Goal: Transaction & Acquisition: Purchase product/service

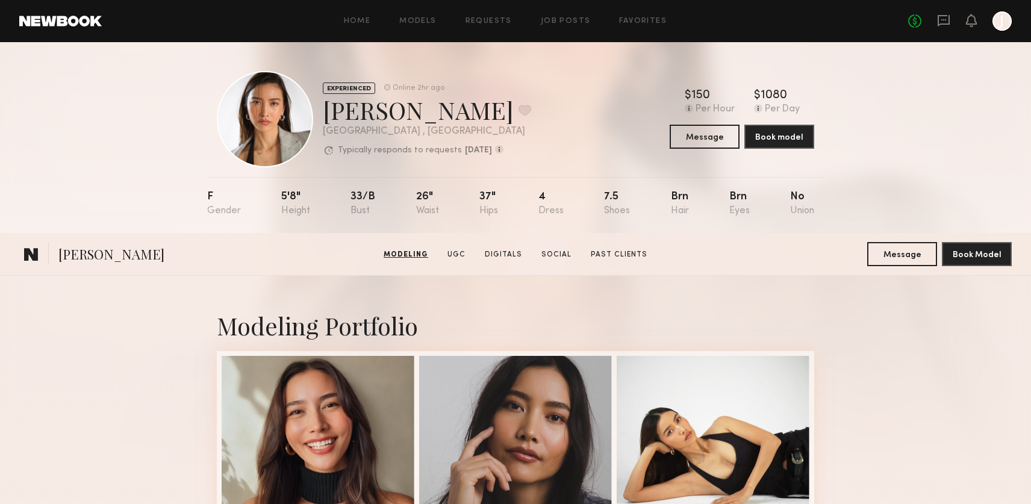
scroll to position [295, 0]
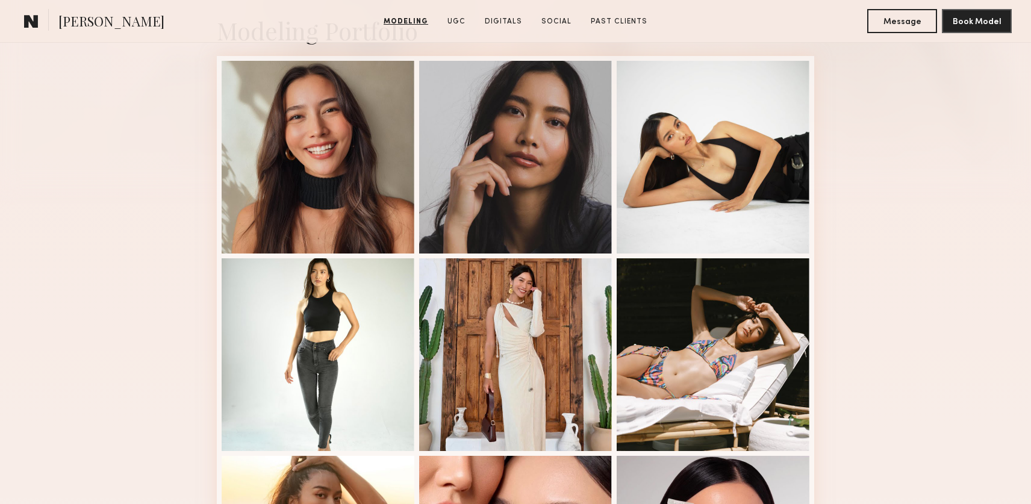
click at [164, 60] on div "Modeling Portfolio View More" at bounding box center [515, 449] width 1031 height 937
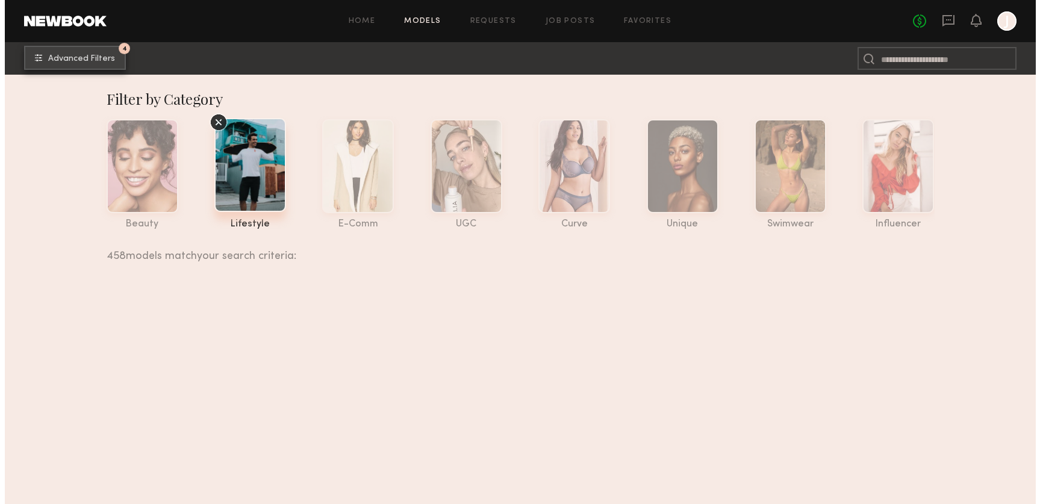
scroll to position [12604, 0]
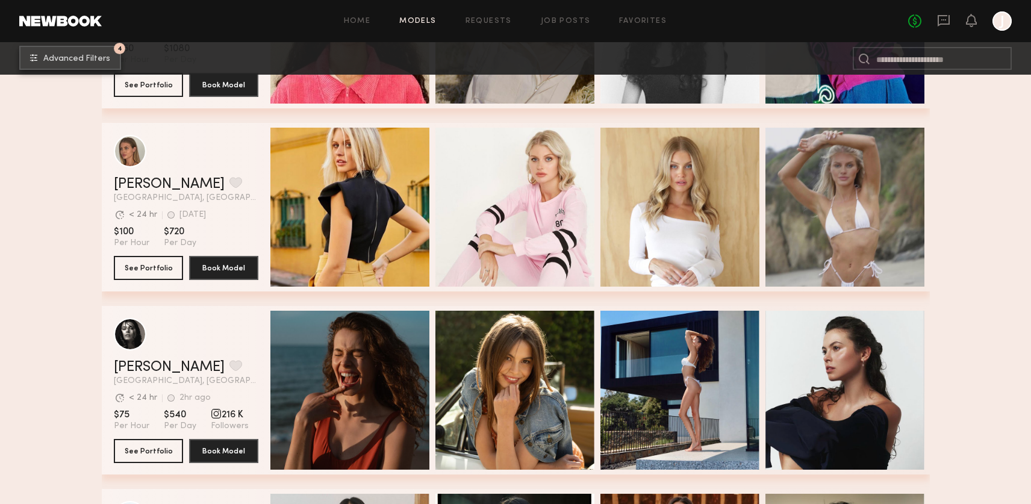
click at [95, 58] on span "Advanced Filters" at bounding box center [76, 59] width 67 height 8
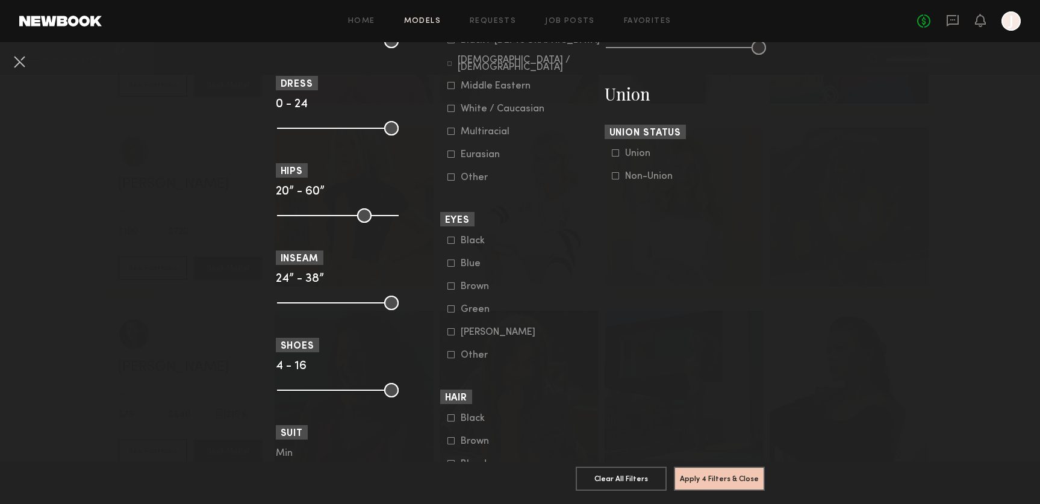
scroll to position [819, 0]
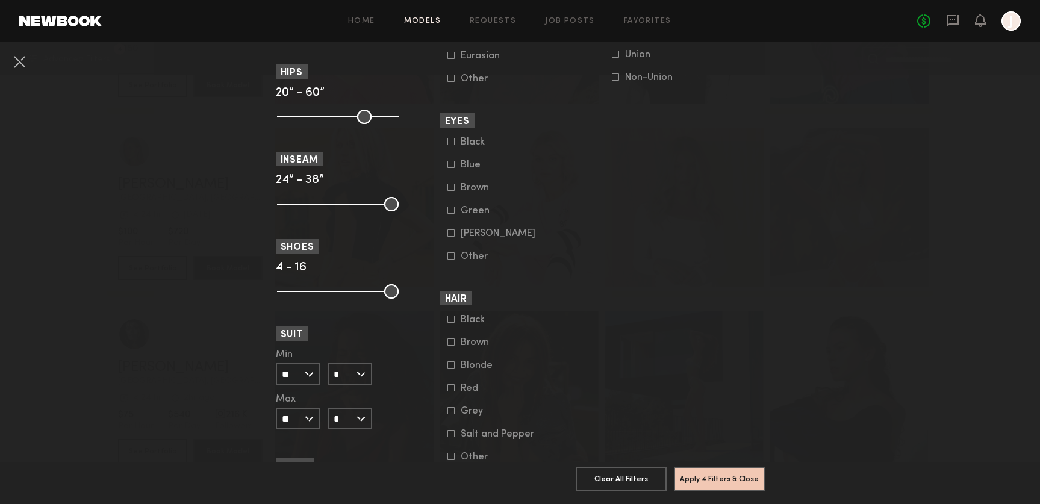
drag, startPoint x: 833, startPoint y: 301, endPoint x: 831, endPoint y: 294, distance: 7.0
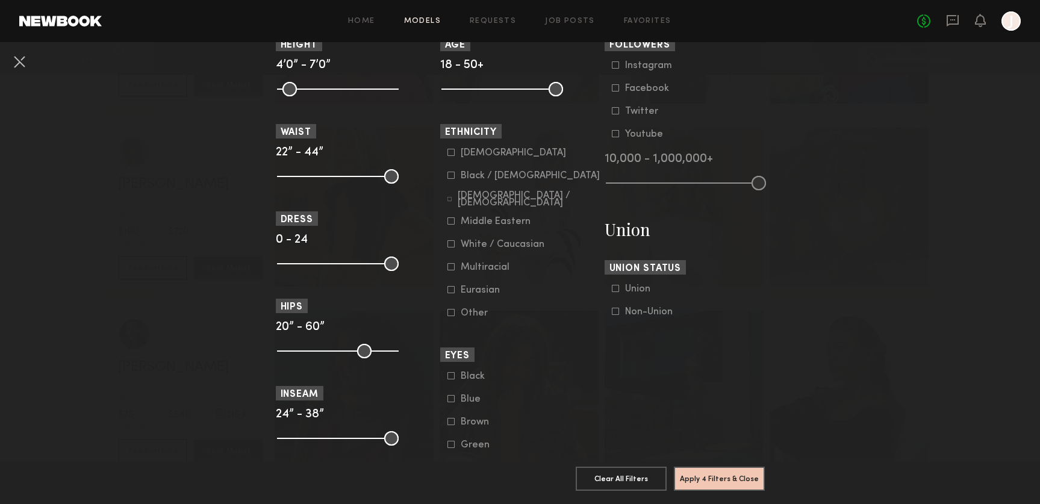
scroll to position [579, 0]
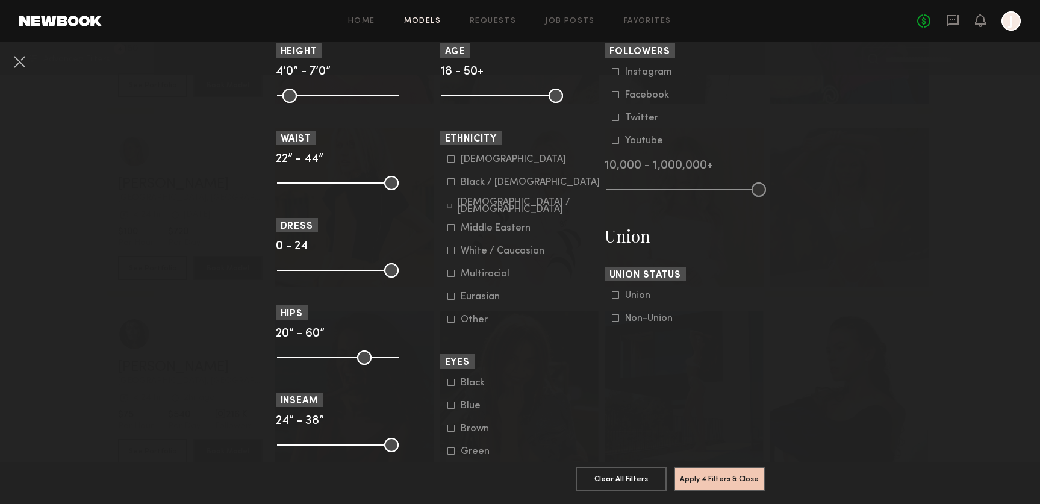
click at [500, 209] on div "Hispanic / Latino" at bounding box center [529, 206] width 142 height 14
click at [734, 474] on button "Apply 5 Filters & Close" at bounding box center [719, 478] width 91 height 24
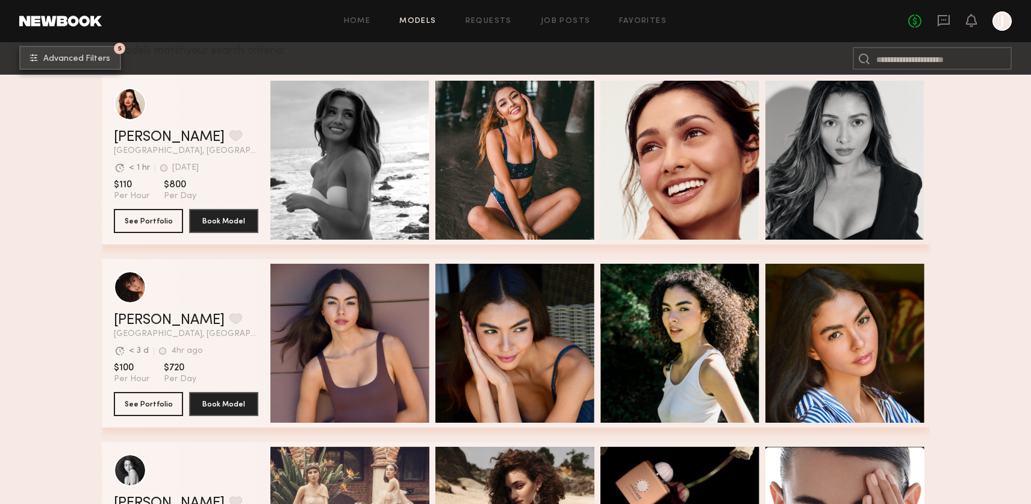
scroll to position [318, 0]
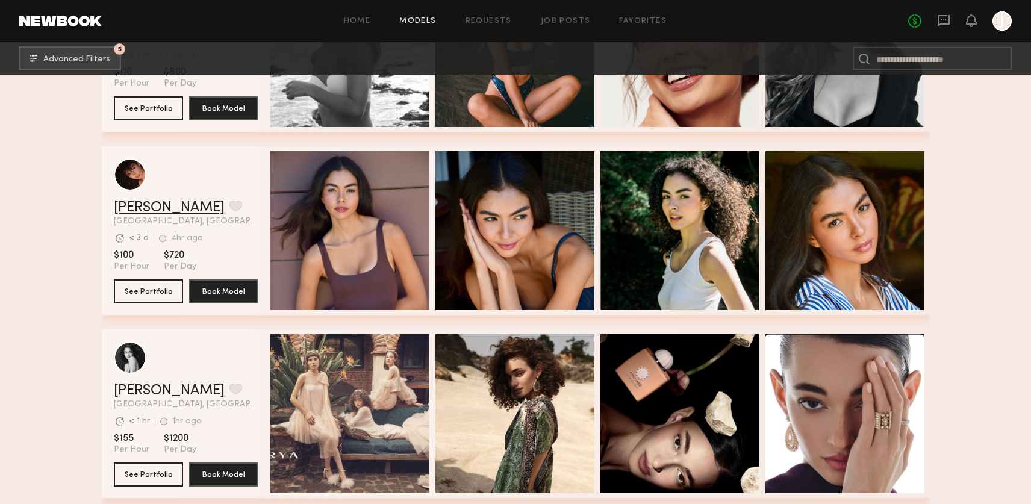
click at [143, 208] on link "Ágatha F." at bounding box center [169, 207] width 111 height 14
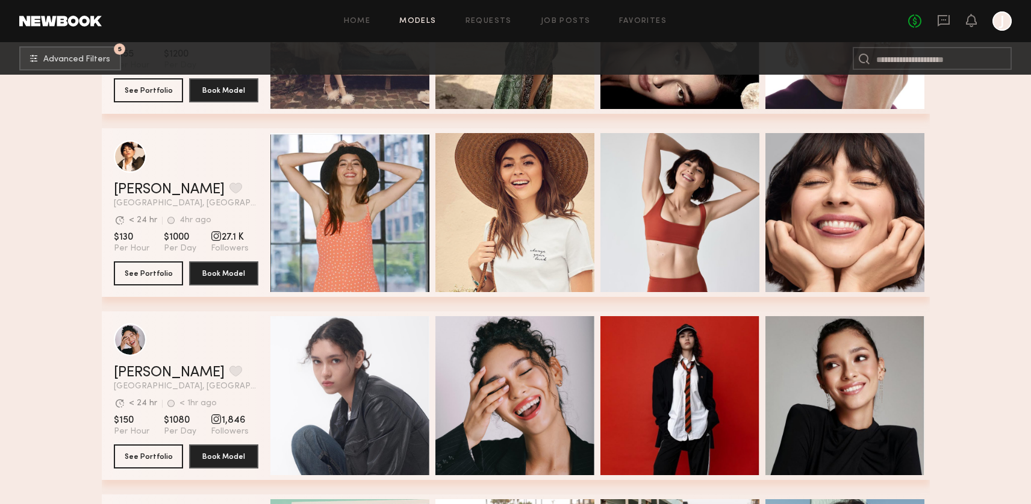
scroll to position [696, 0]
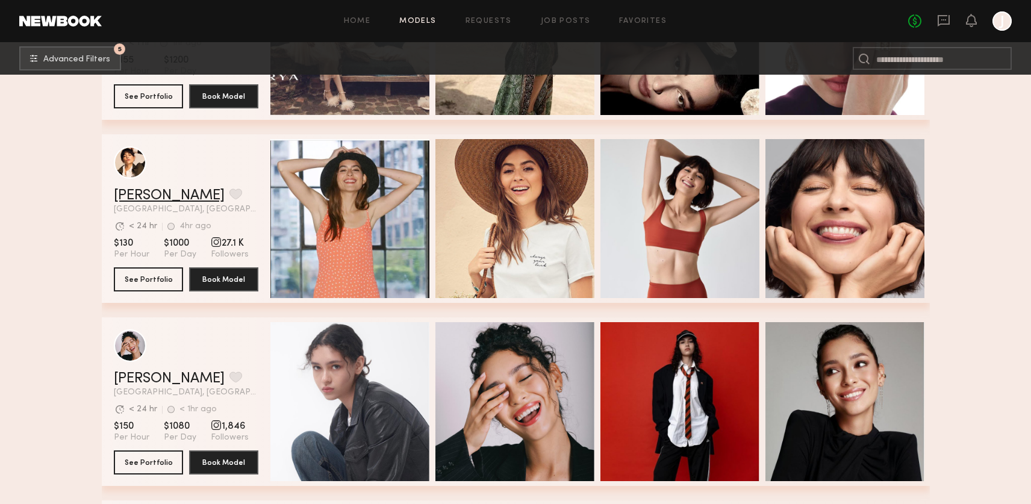
click at [169, 199] on link "Gabriela B." at bounding box center [169, 195] width 111 height 14
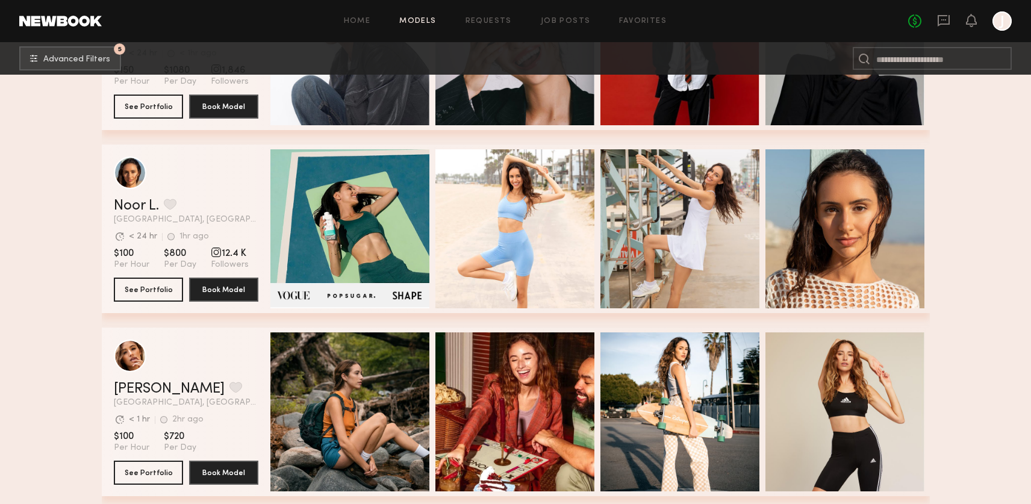
scroll to position [1053, 0]
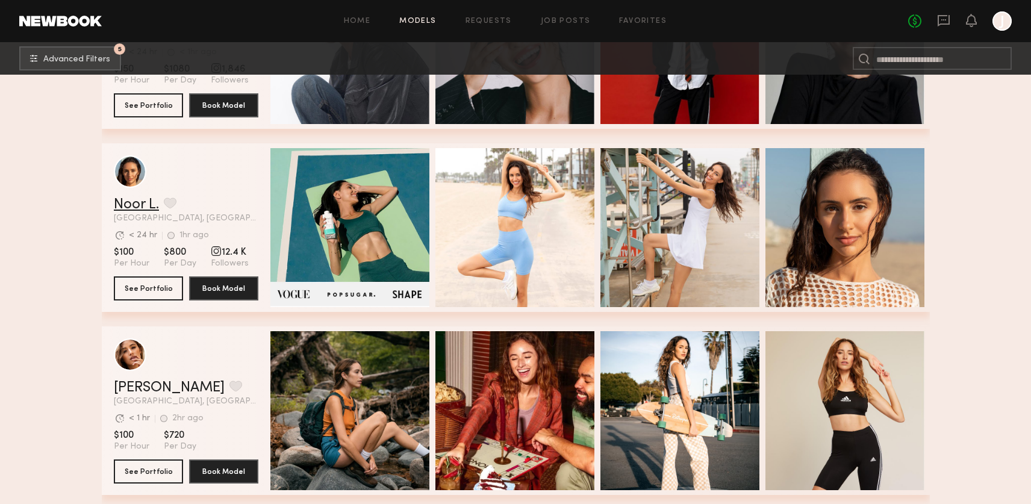
click at [151, 207] on link "Noor L." at bounding box center [136, 204] width 45 height 14
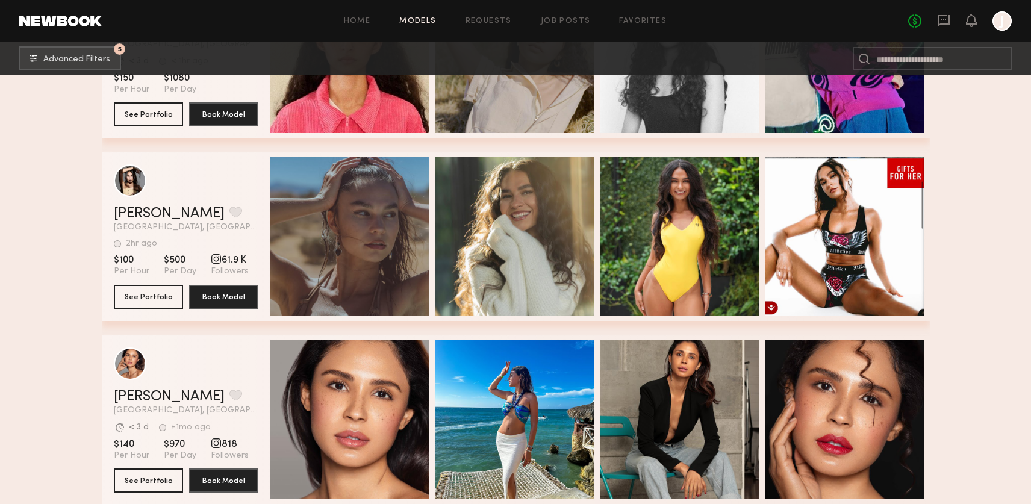
scroll to position [2334, 0]
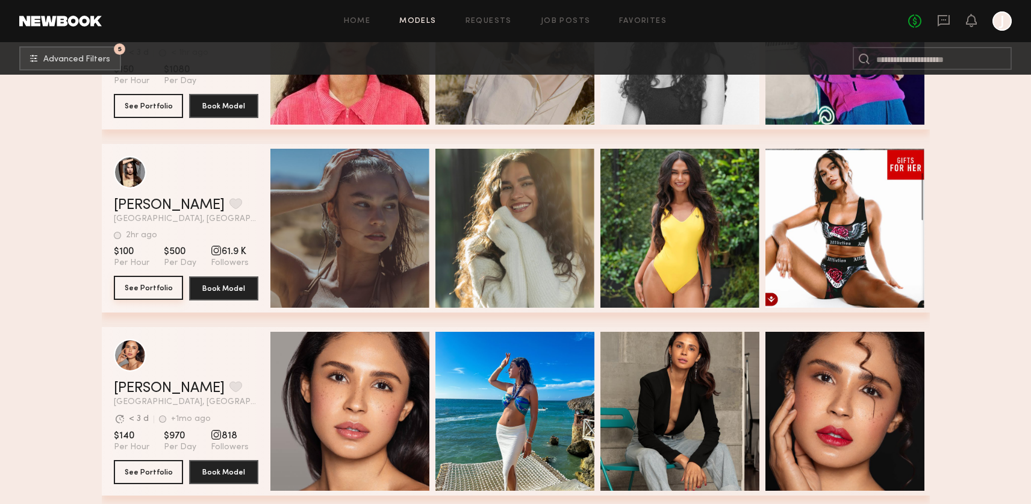
click at [155, 289] on button "See Portfolio" at bounding box center [148, 288] width 69 height 24
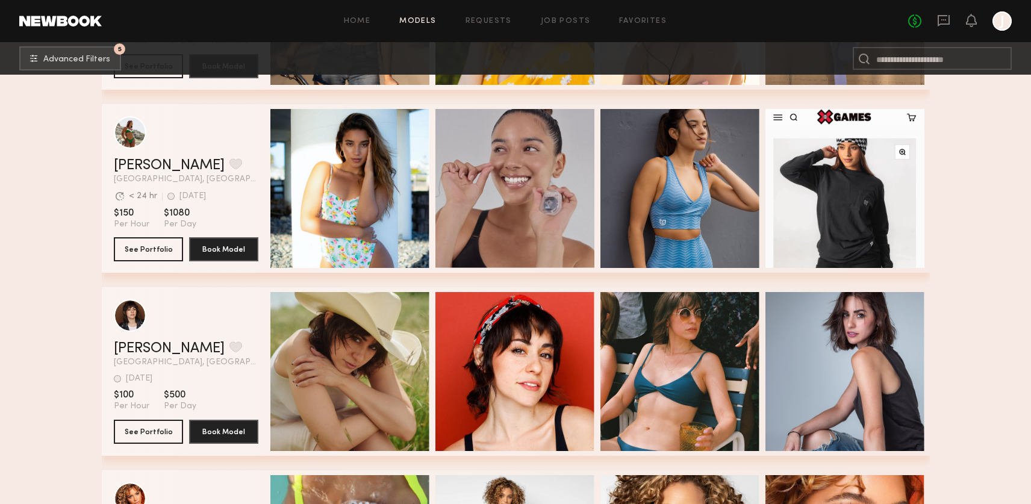
scroll to position [3297, 0]
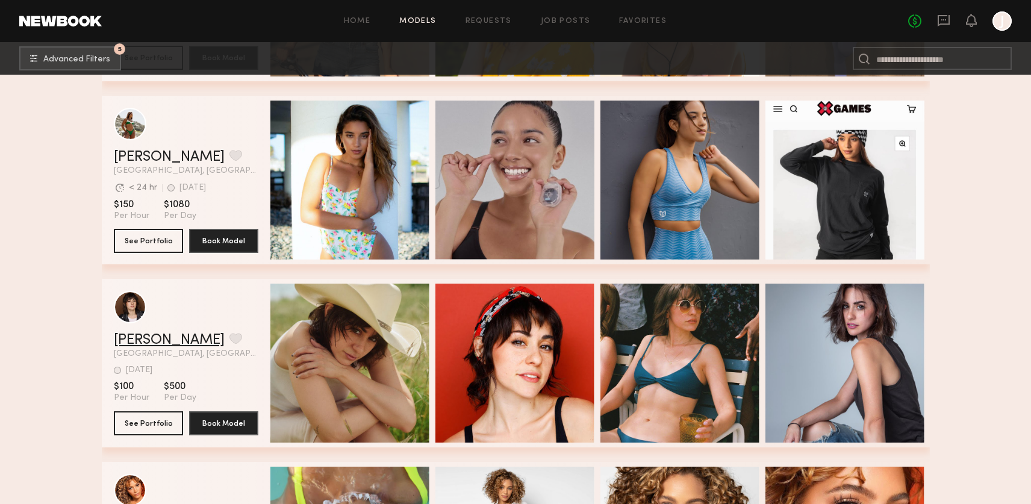
click at [167, 341] on link "Natalie D." at bounding box center [169, 340] width 111 height 14
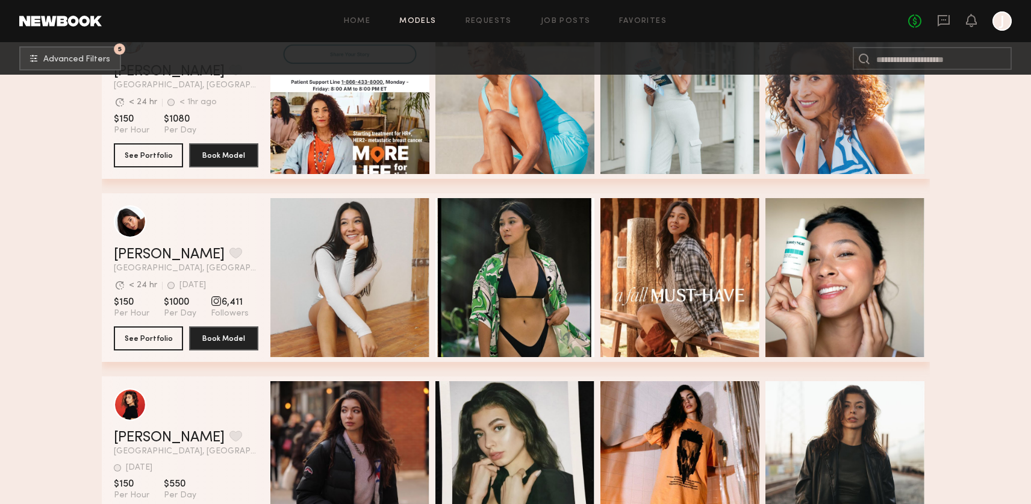
scroll to position [1545, 0]
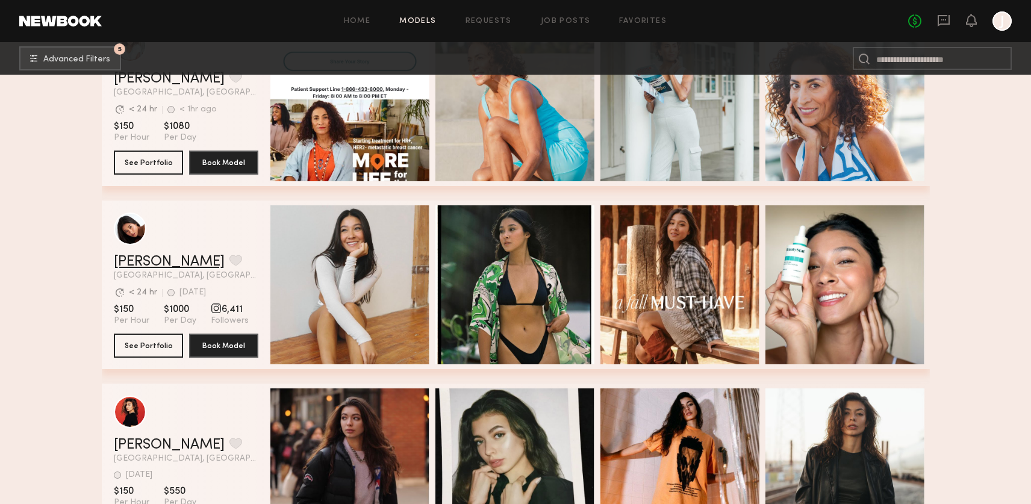
click at [141, 256] on link "Giti T." at bounding box center [169, 262] width 111 height 14
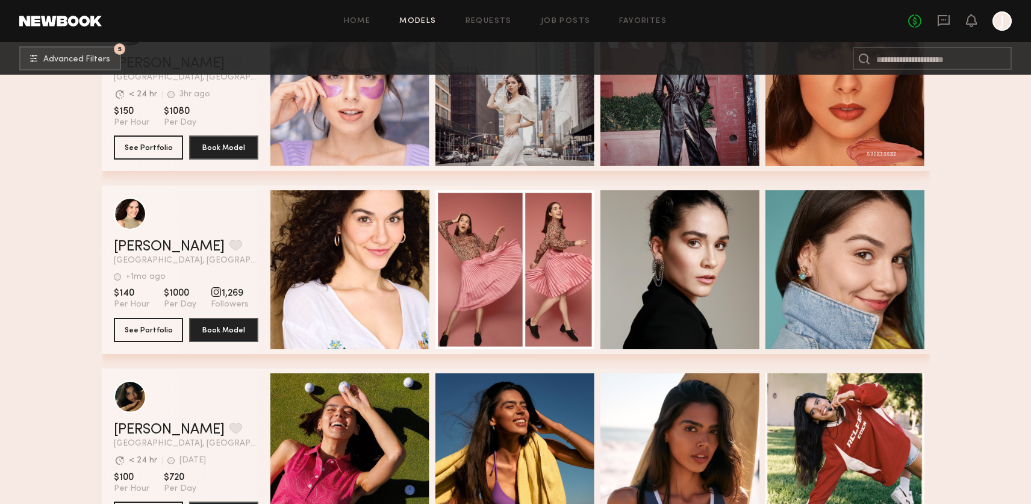
scroll to position [10105, 0]
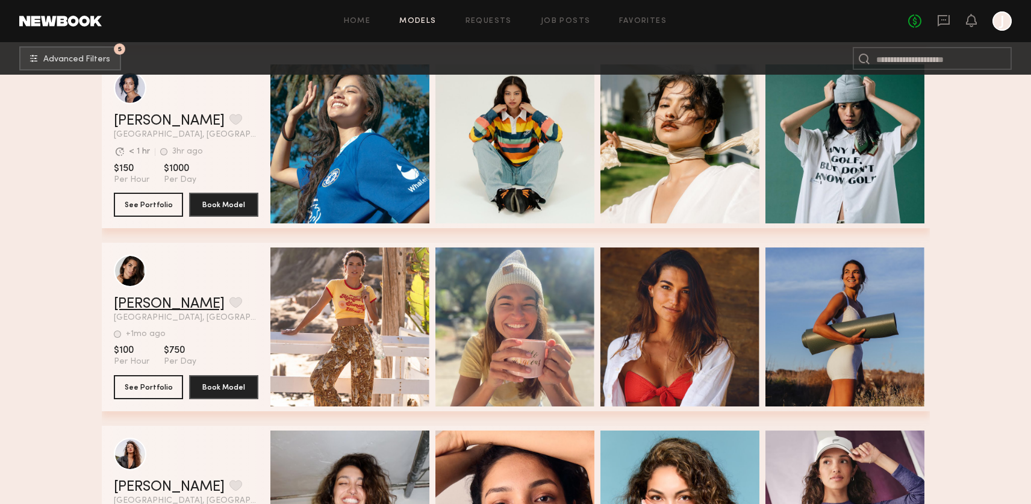
click at [137, 309] on link "[PERSON_NAME]" at bounding box center [169, 304] width 111 height 14
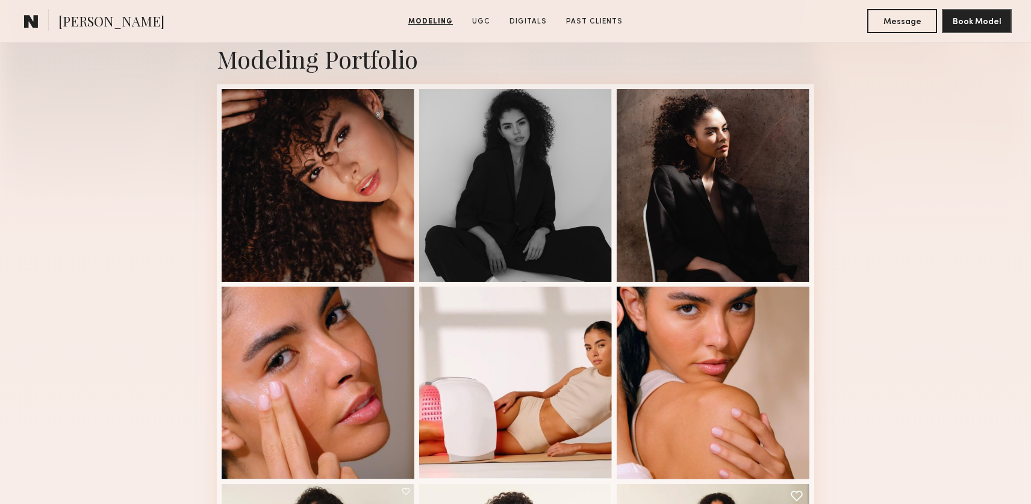
scroll to position [269, 0]
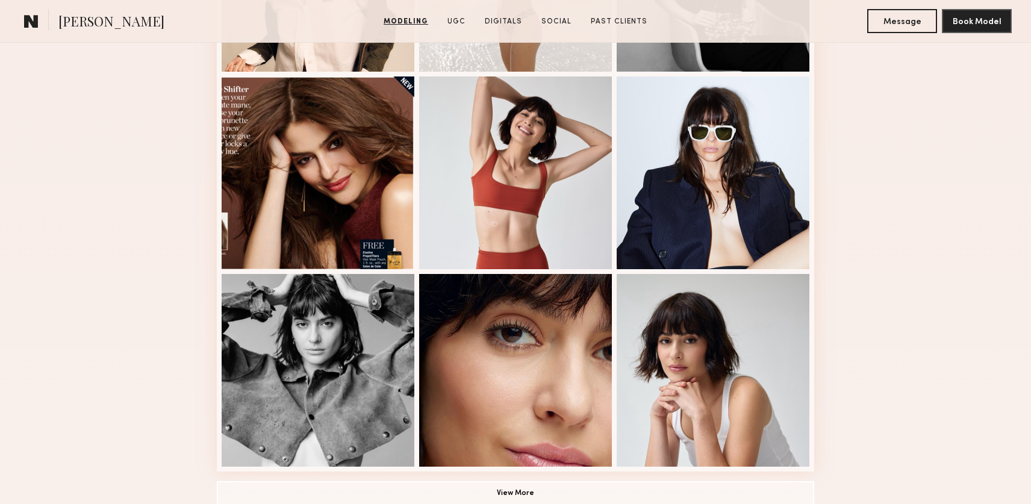
scroll to position [721, 0]
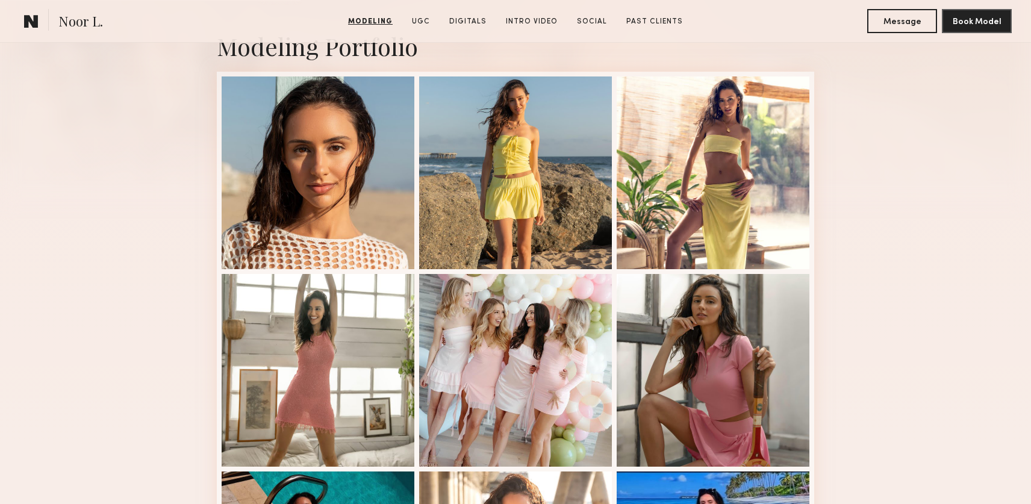
scroll to position [282, 0]
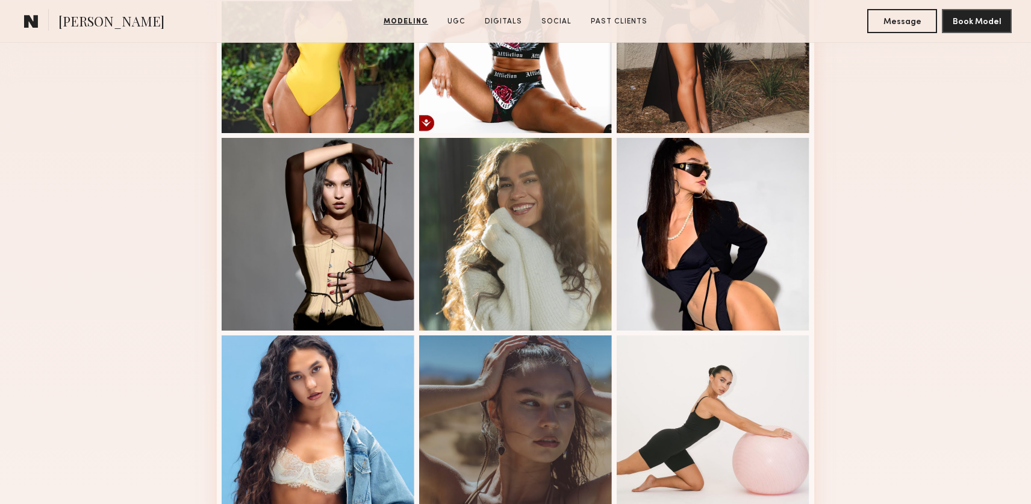
scroll to position [359, 0]
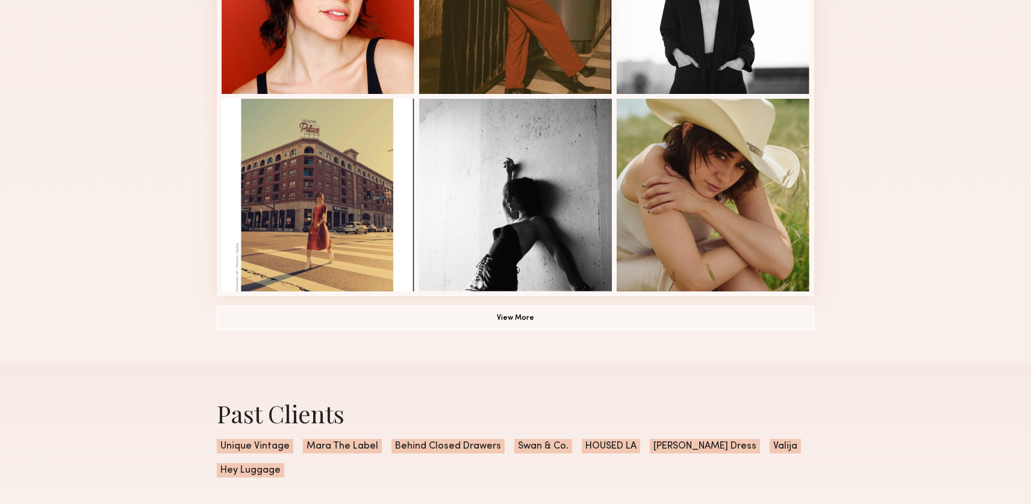
scroll to position [809, 0]
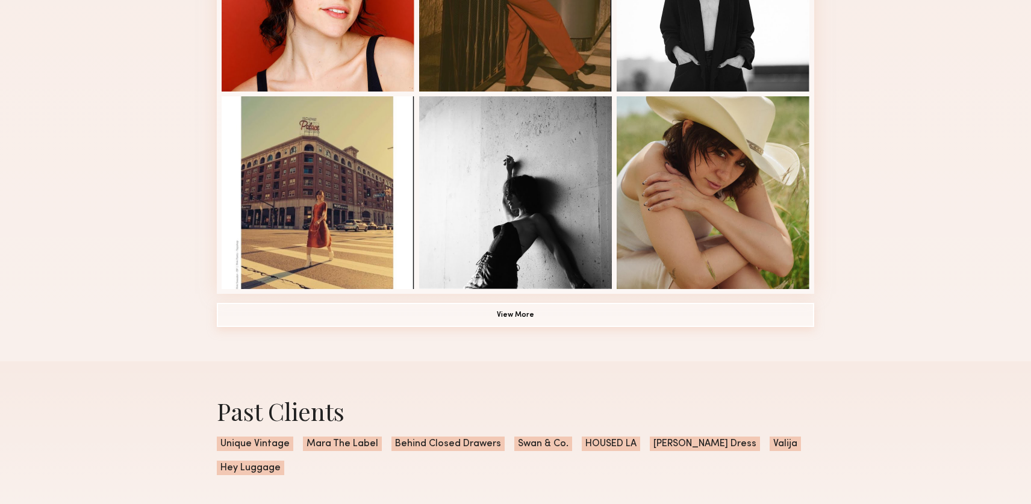
click at [582, 315] on button "View More" at bounding box center [515, 315] width 597 height 24
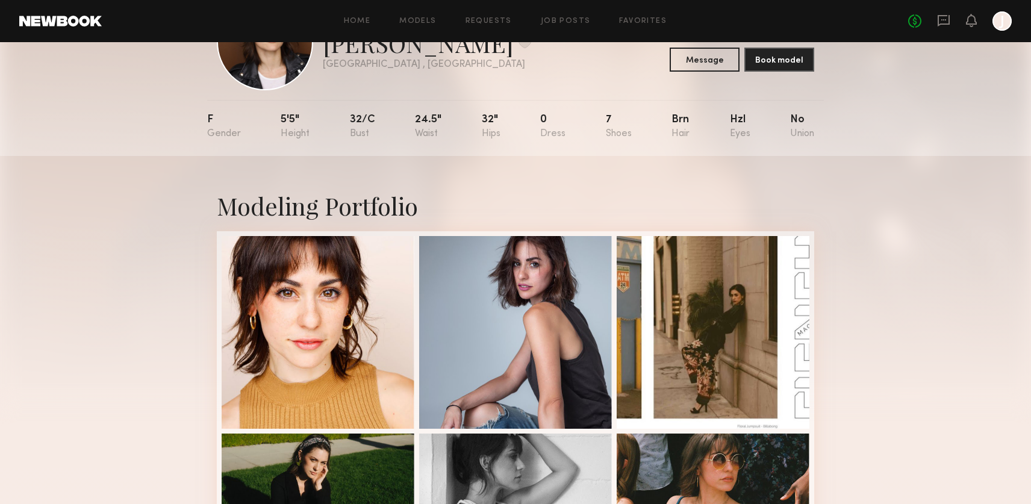
scroll to position [0, 0]
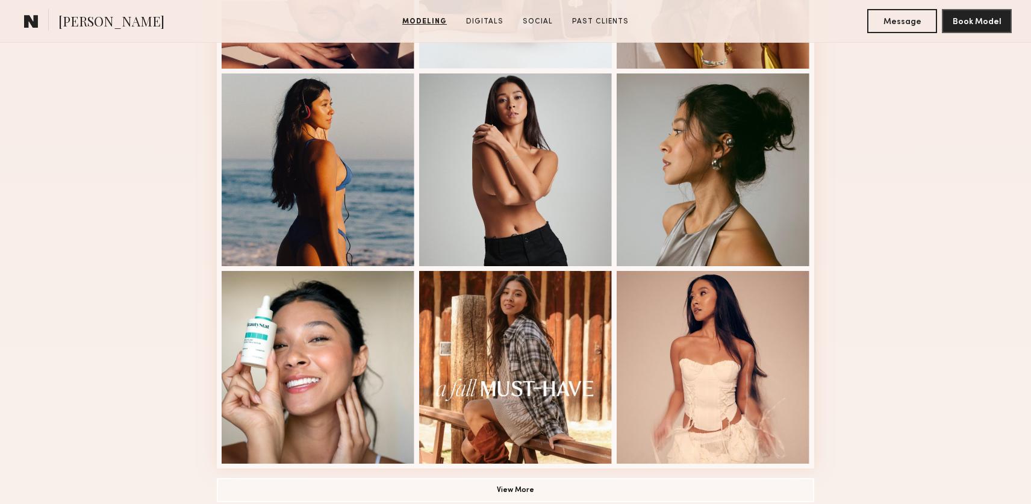
scroll to position [676, 0]
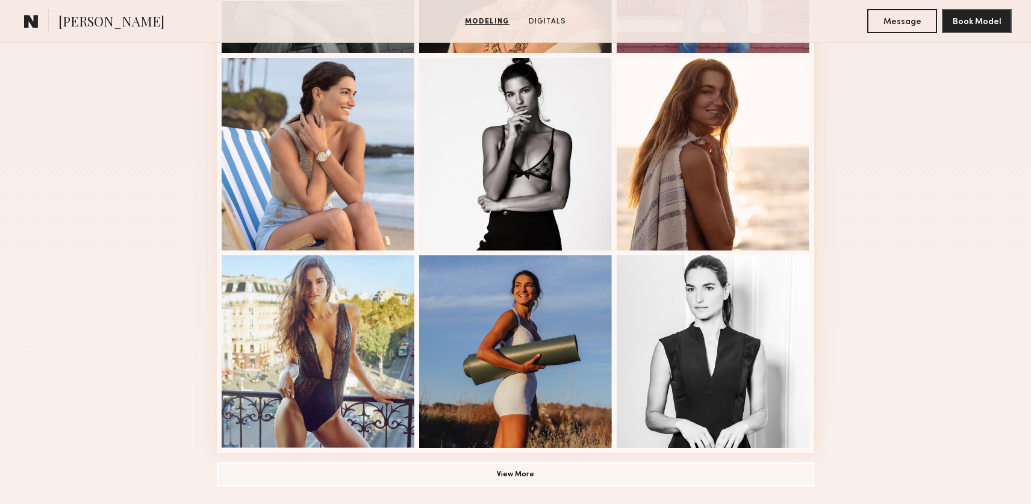
scroll to position [699, 0]
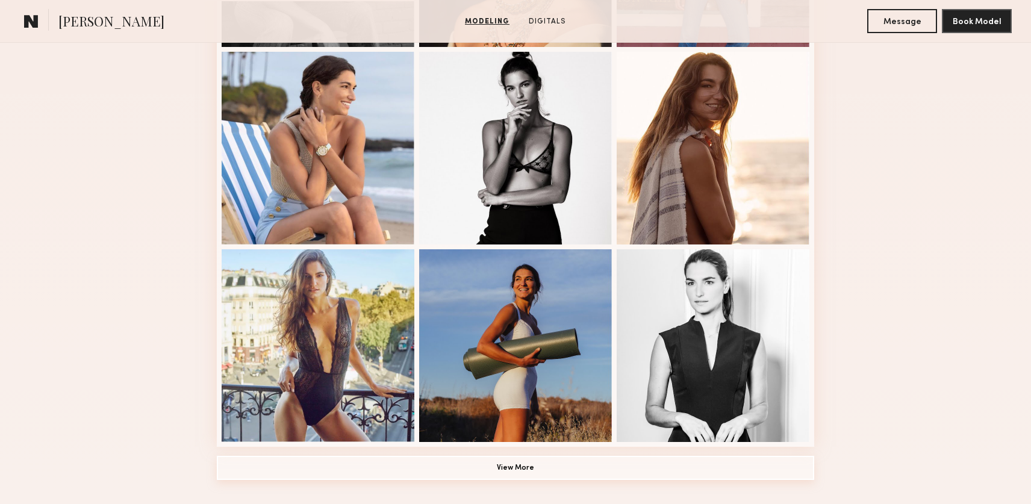
click at [674, 467] on button "View More" at bounding box center [515, 468] width 597 height 24
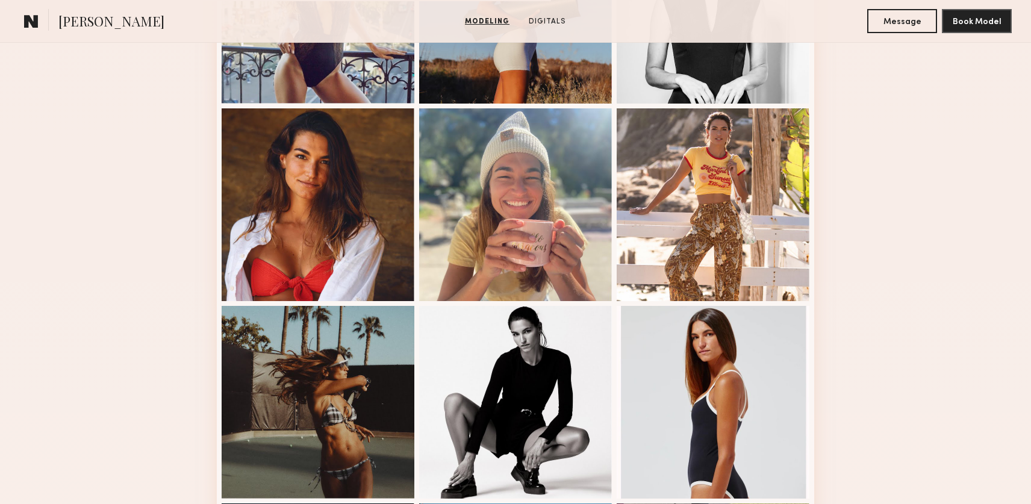
scroll to position [1036, 0]
